Goal: Check status: Check status

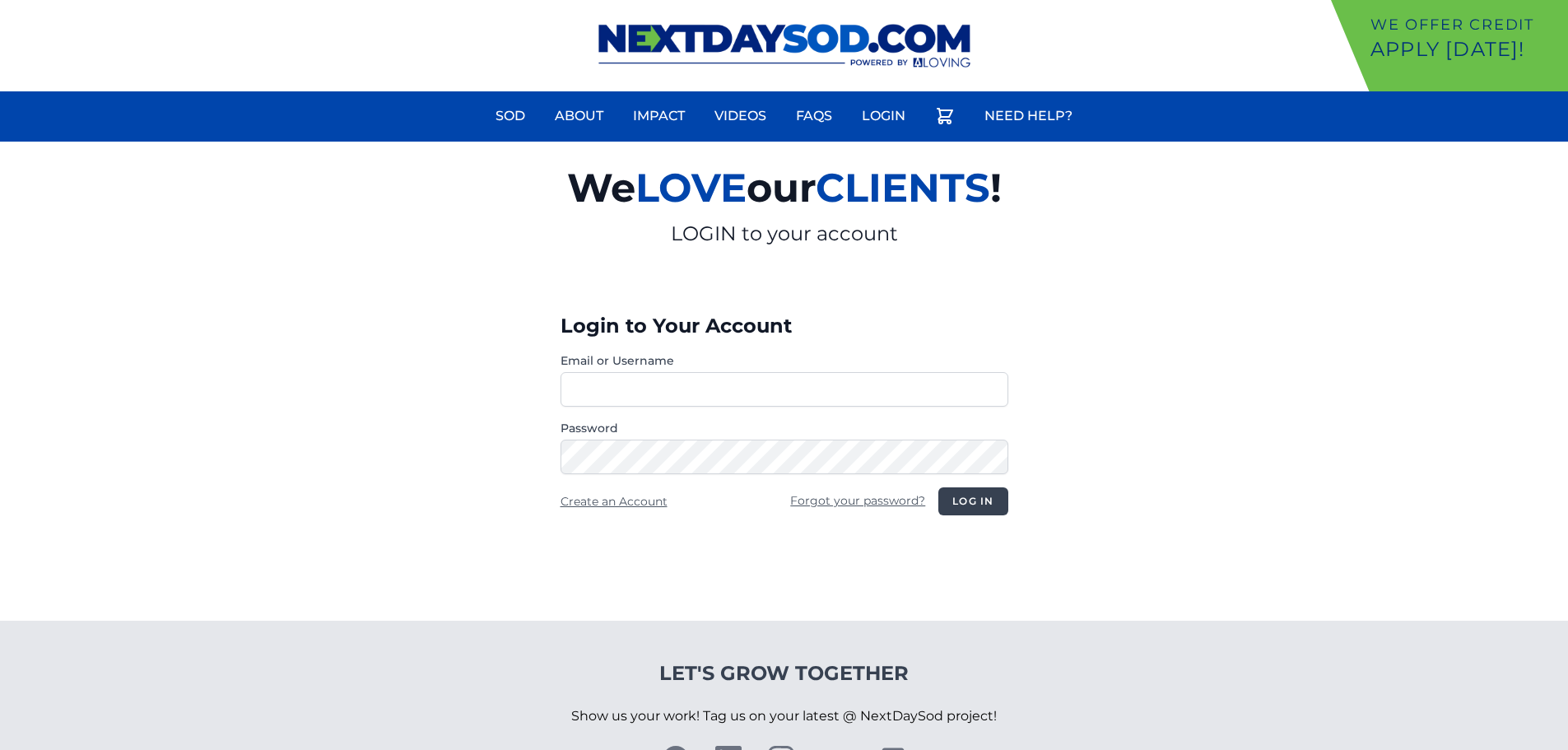
type input "********"
click at [984, 500] on button "Log in" at bounding box center [973, 500] width 69 height 28
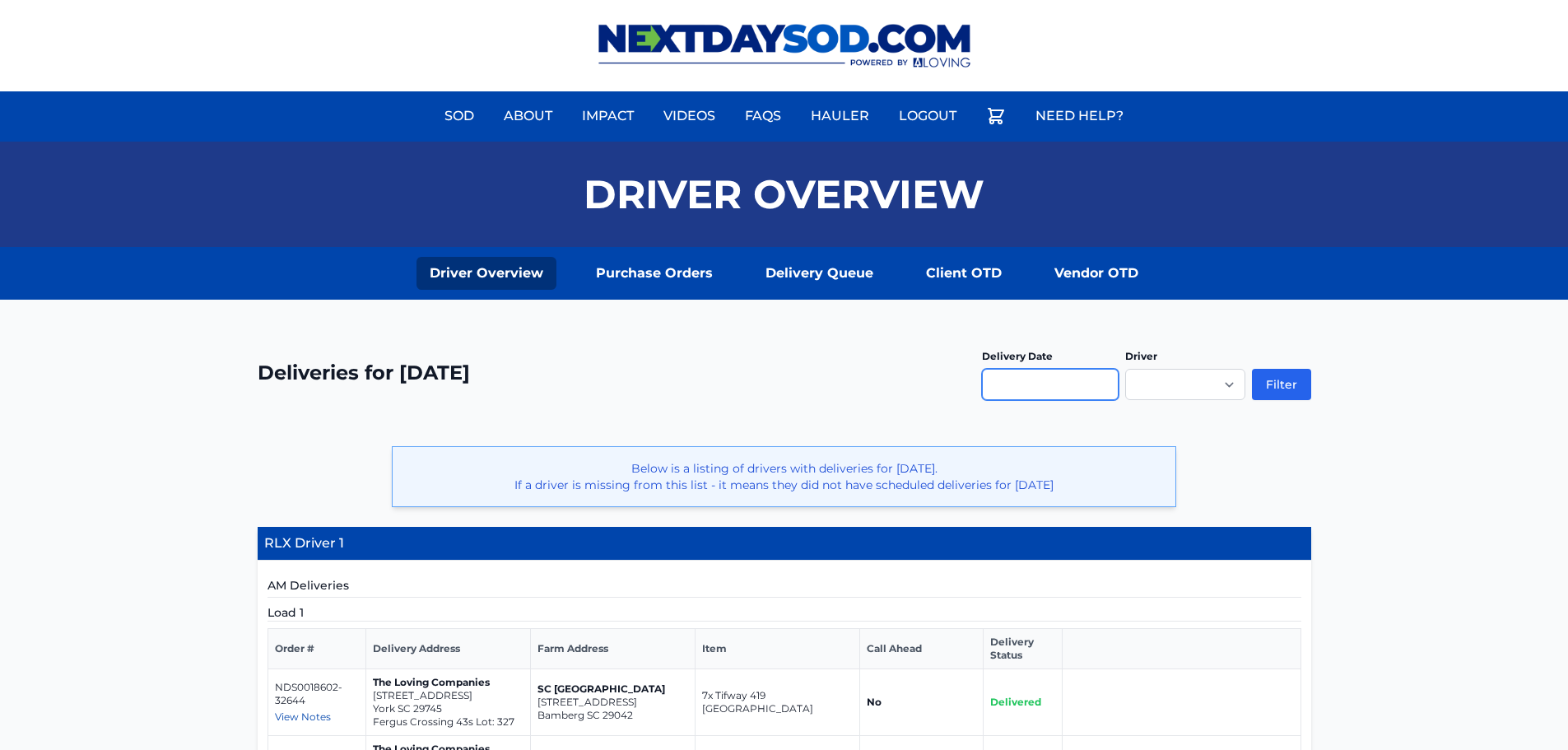
click at [1017, 376] on input "text" at bounding box center [1051, 384] width 137 height 31
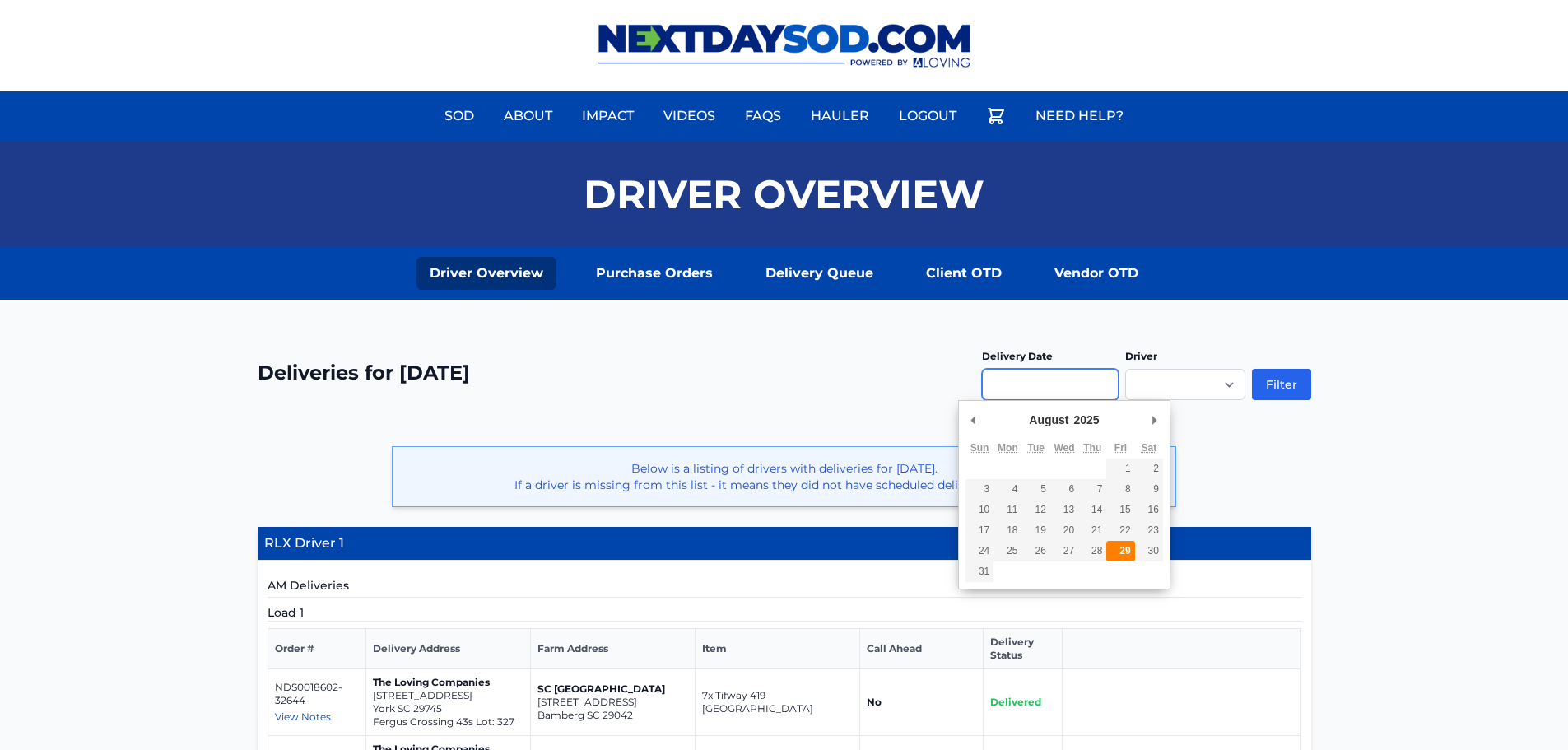
type input "**********"
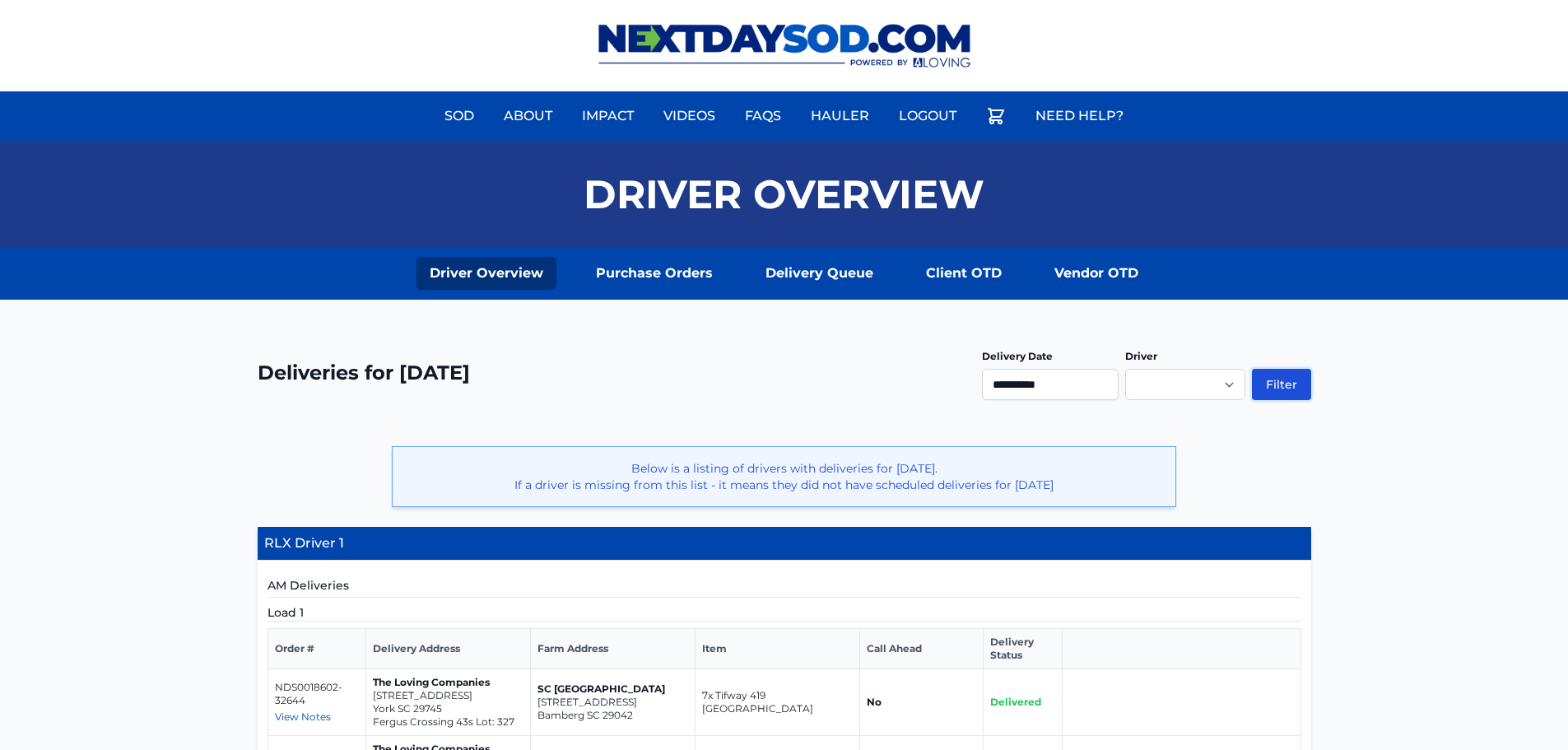
click at [1282, 382] on button "Filter" at bounding box center [1281, 384] width 59 height 31
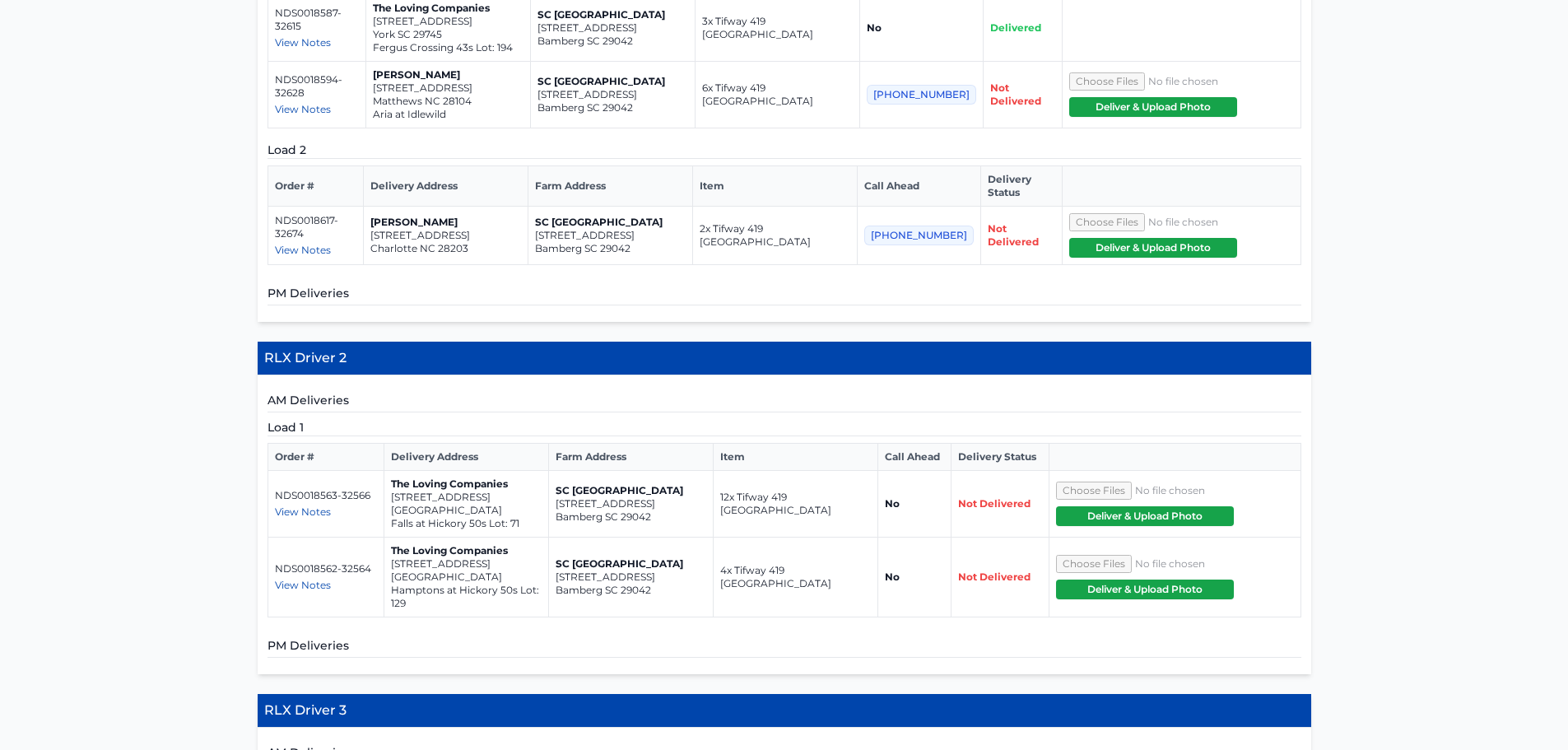
scroll to position [823, 0]
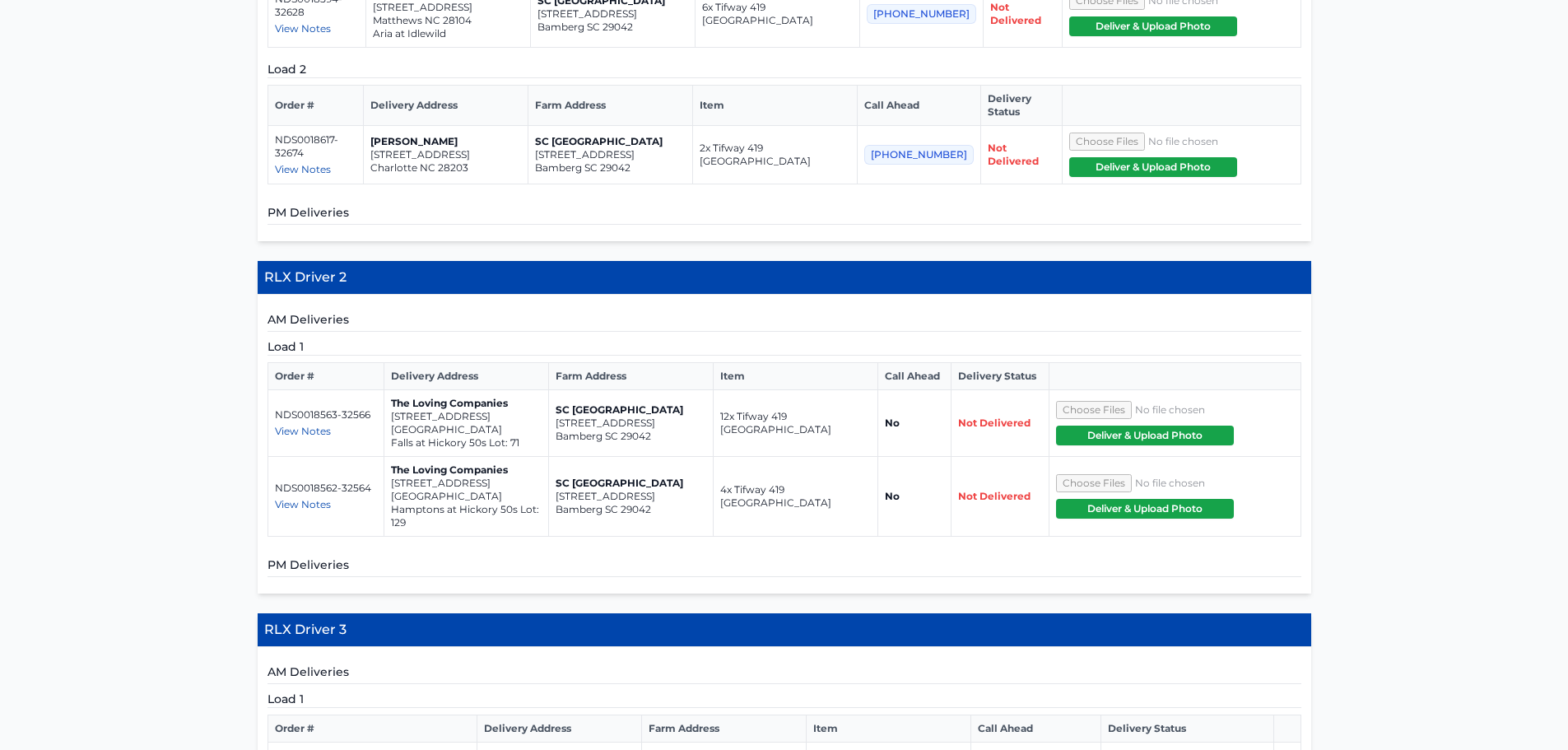
scroll to position [823, 0]
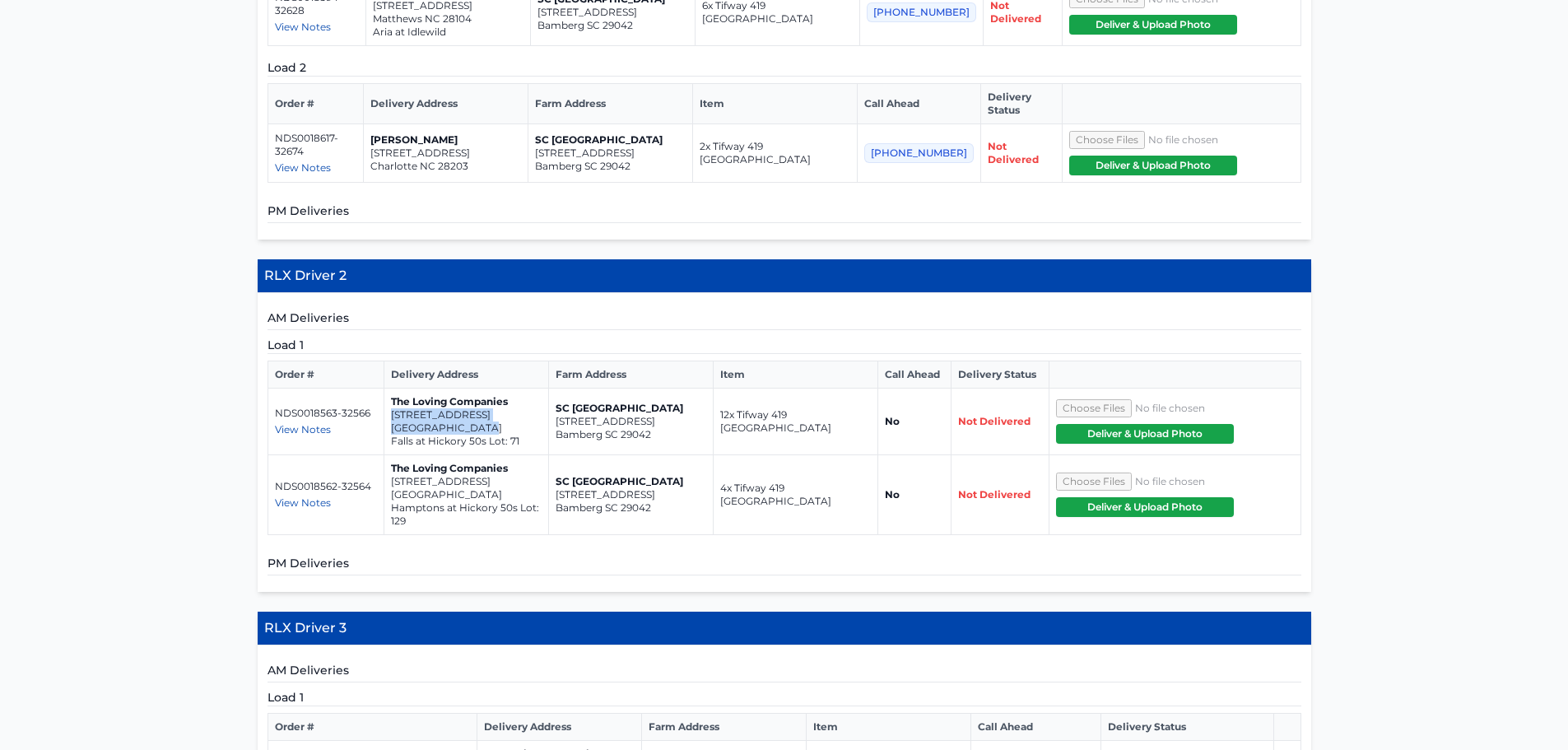
drag, startPoint x: 391, startPoint y: 399, endPoint x: 492, endPoint y: 413, distance: 102.0
click at [492, 413] on td "The Loving Companies [STREET_ADDRESS] Falls at [GEOGRAPHIC_DATA] 50s Lot: 71" at bounding box center [466, 422] width 164 height 66
copy td "[STREET_ADDRESS]"
click at [293, 423] on span "View Notes" at bounding box center [303, 429] width 56 height 12
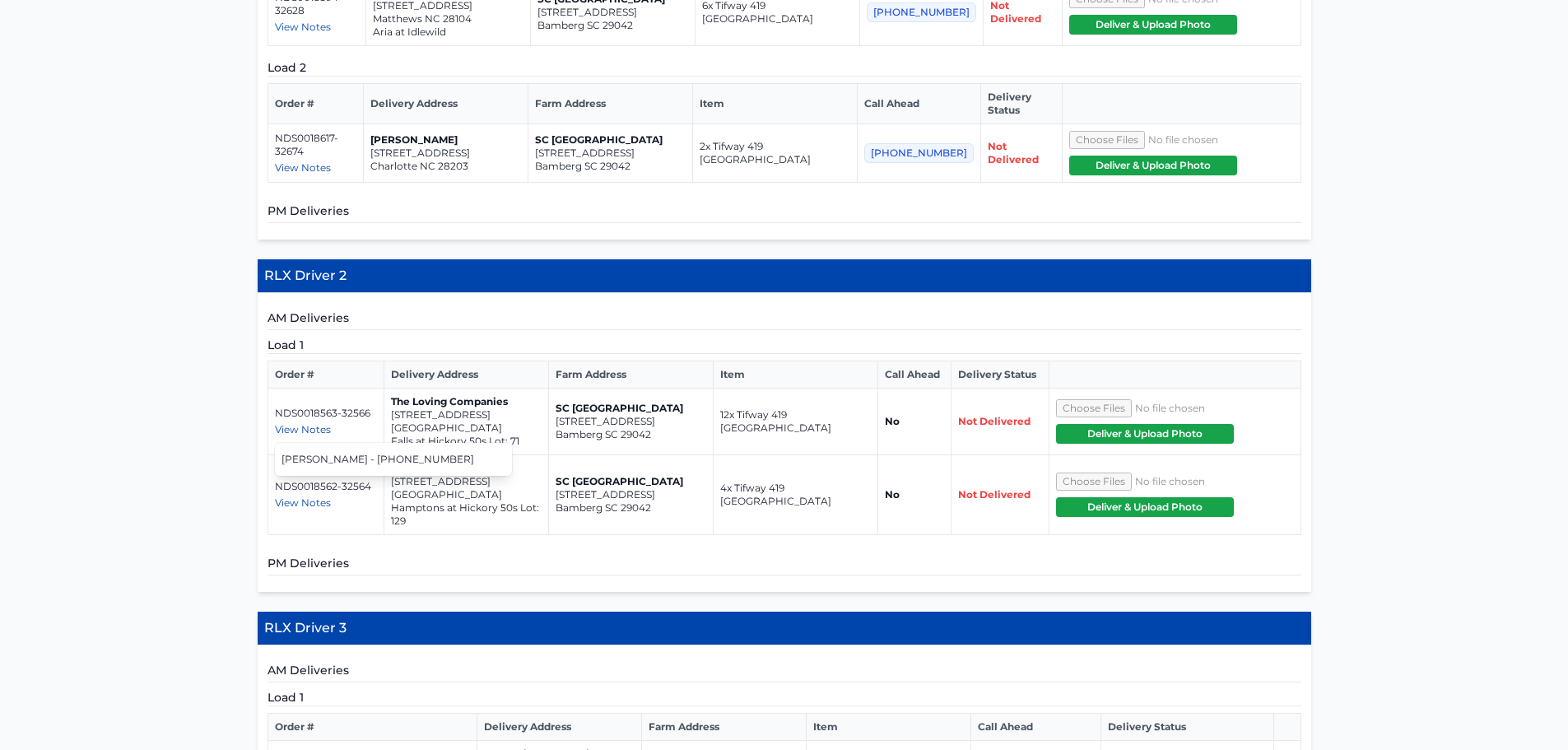
click at [307, 497] on span "View Notes" at bounding box center [303, 502] width 56 height 12
click at [310, 423] on span "View Notes" at bounding box center [303, 429] width 56 height 12
click at [309, 497] on span "View Notes" at bounding box center [303, 502] width 56 height 12
click at [303, 423] on span "View Notes" at bounding box center [303, 429] width 56 height 12
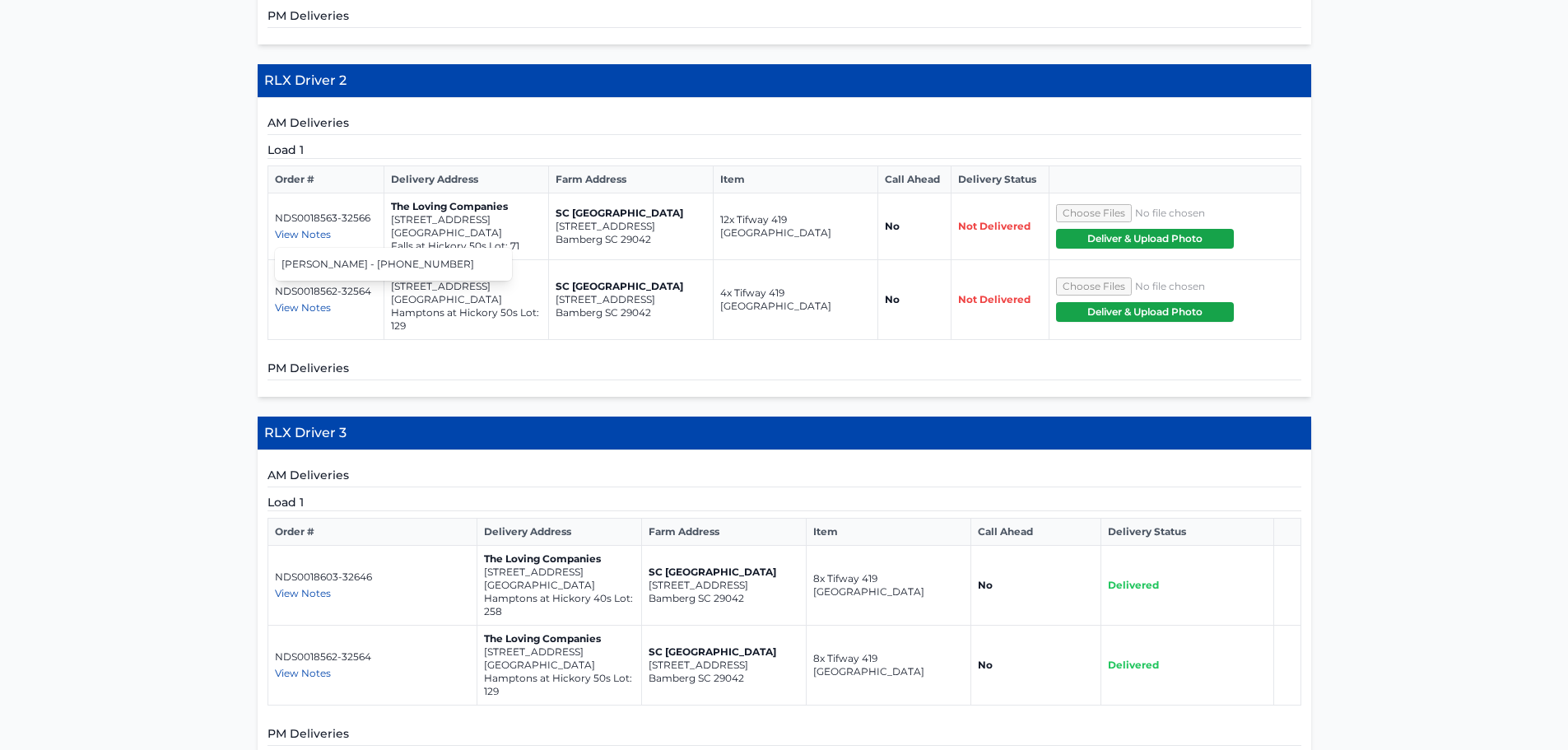
scroll to position [1168, 0]
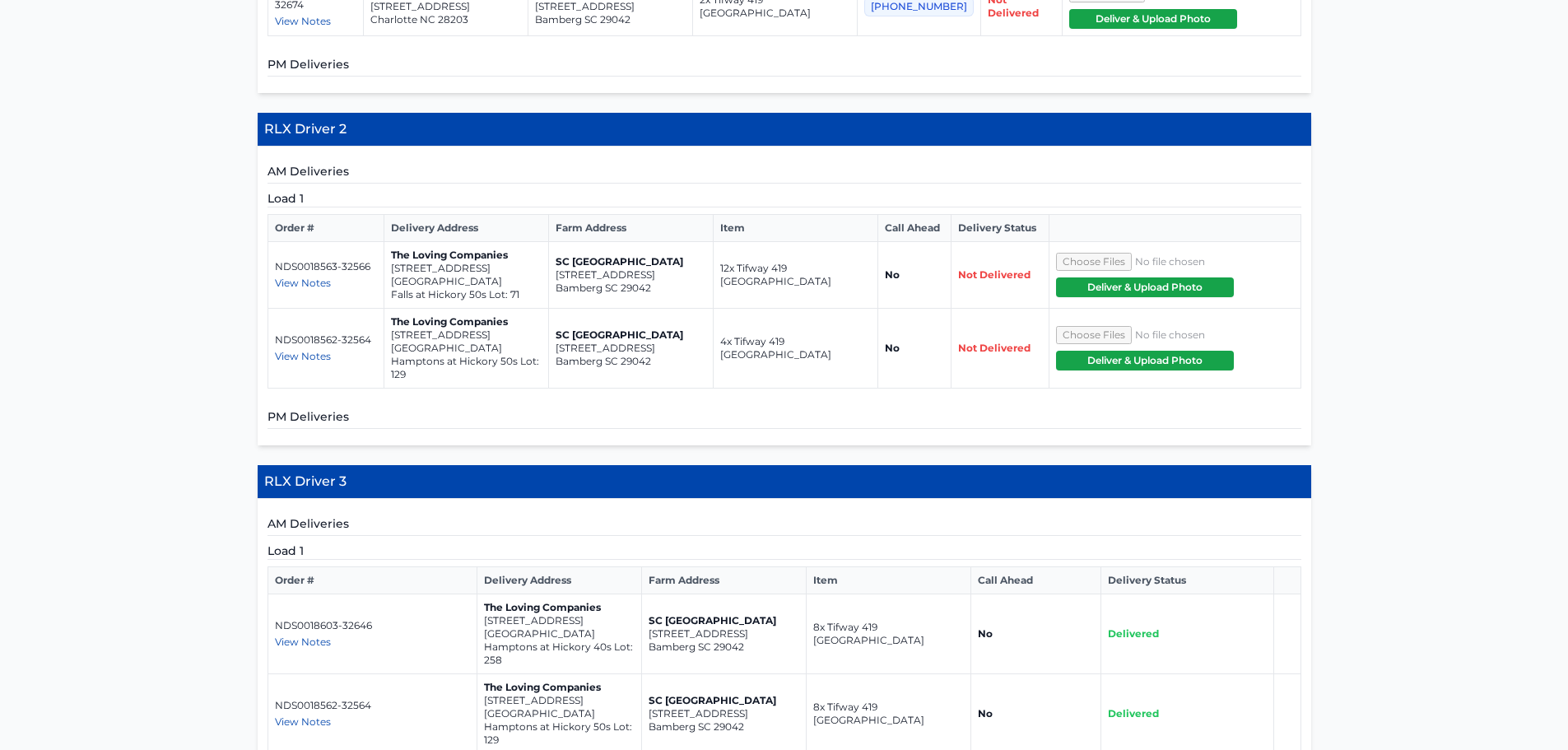
scroll to position [921, 0]
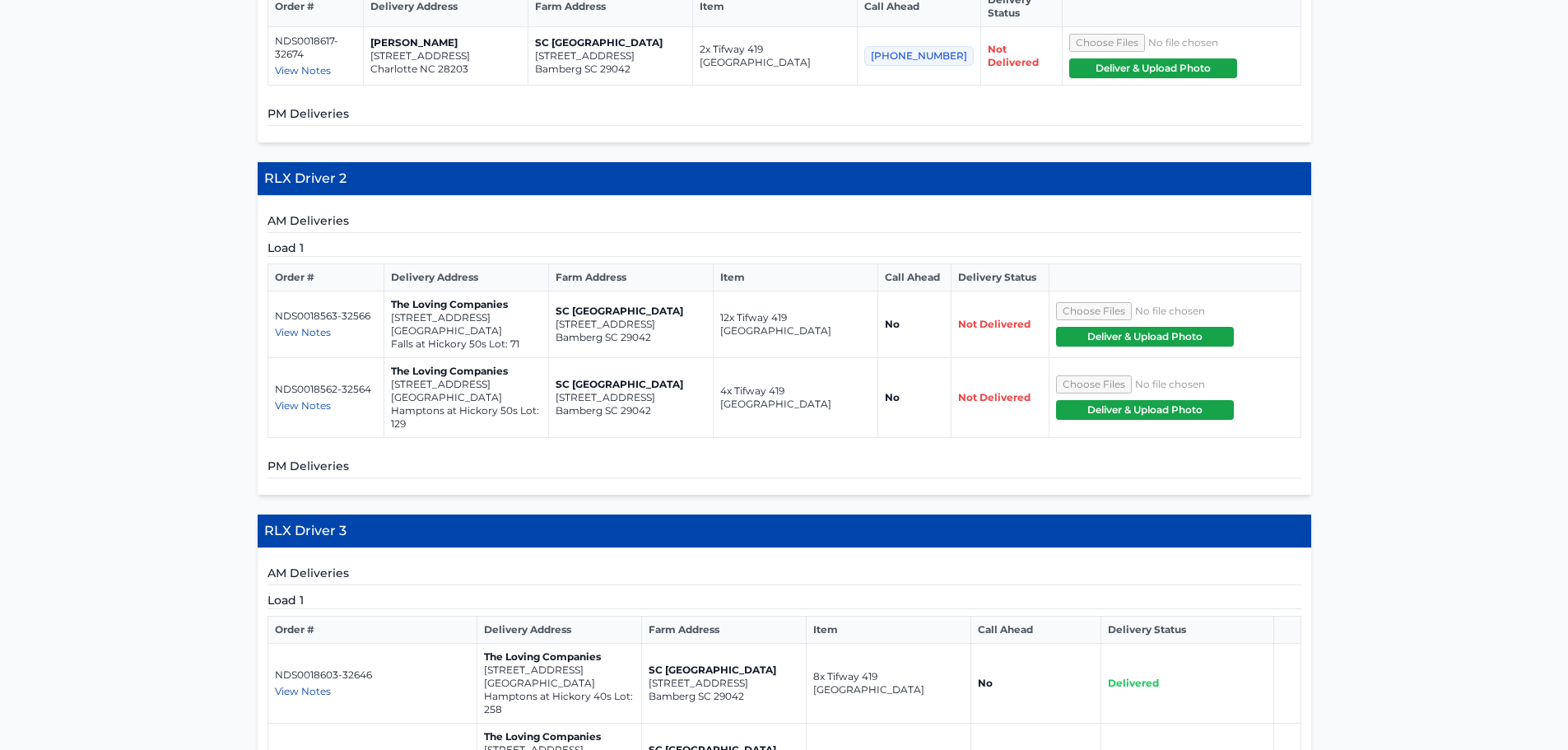
click at [313, 326] on span "View Notes" at bounding box center [303, 331] width 56 height 12
click at [492, 443] on div "AM Deliveries Load 1 Order # Delivery Address Farm Address Item Call Ahead Deli…" at bounding box center [784, 345] width 1054 height 299
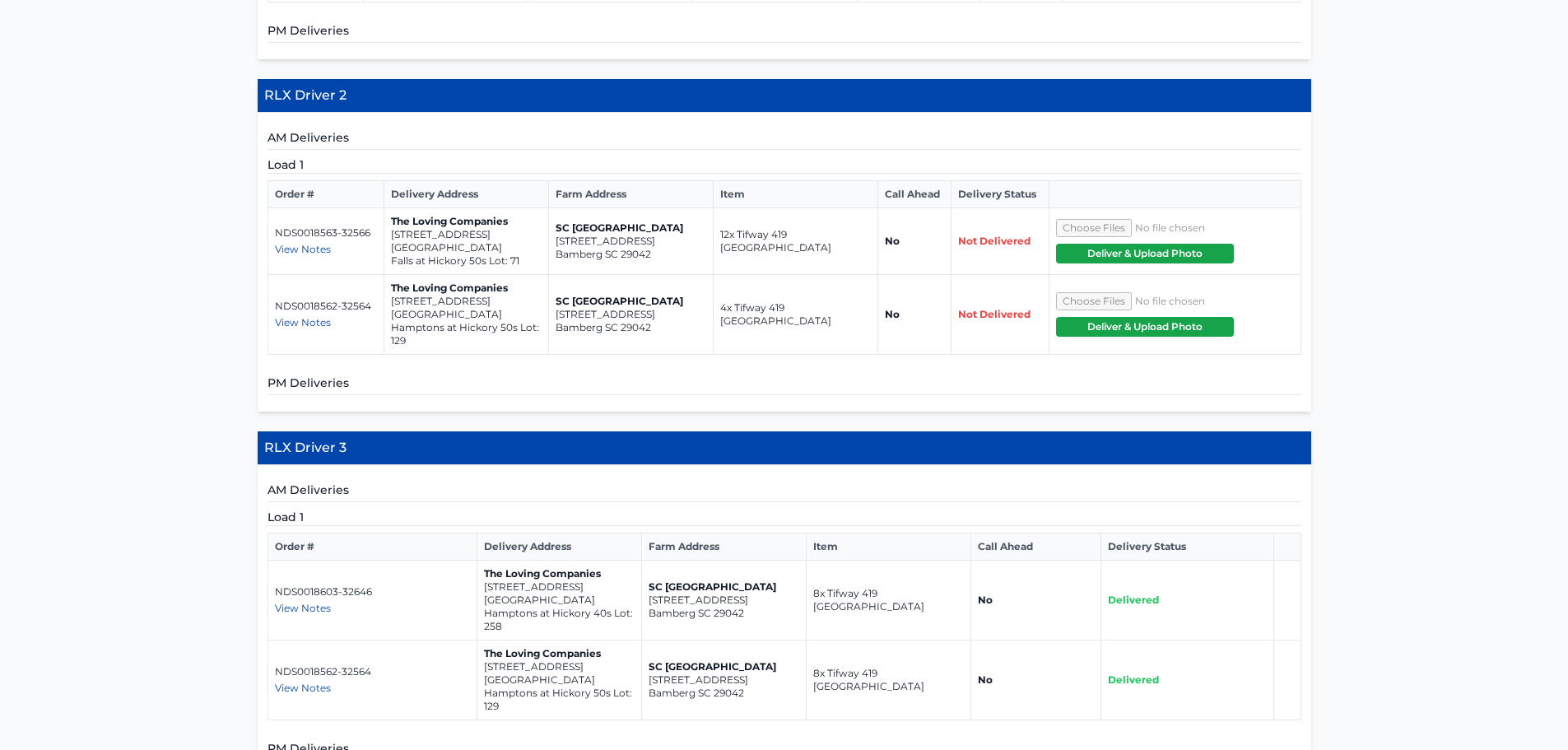
scroll to position [1003, 0]
